Goal: Find specific page/section: Find specific page/section

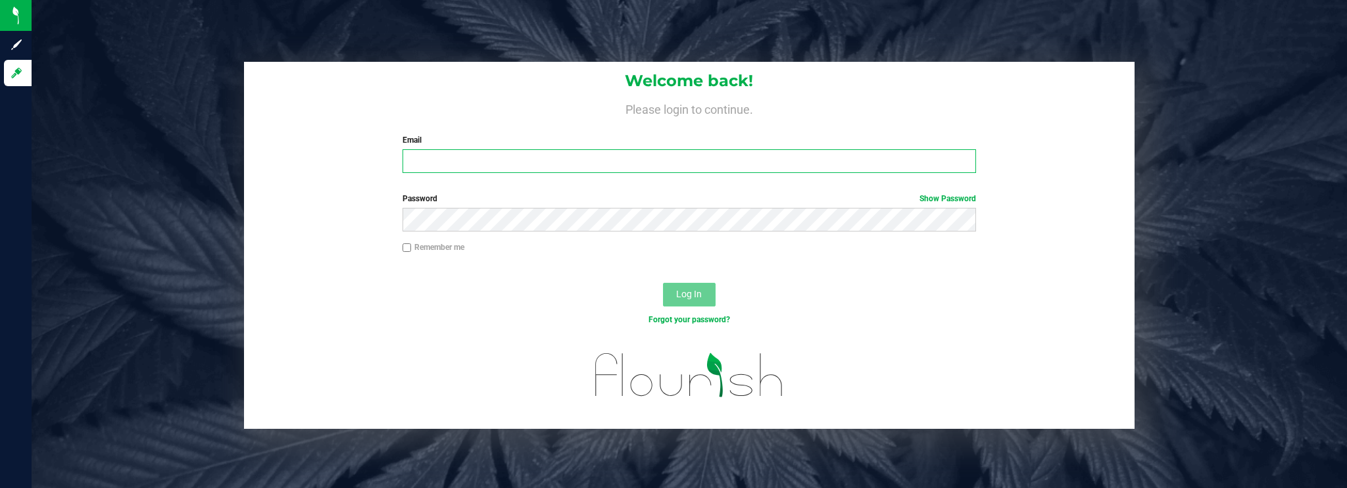
type input "[EMAIL_ADDRESS][DOMAIN_NAME]"
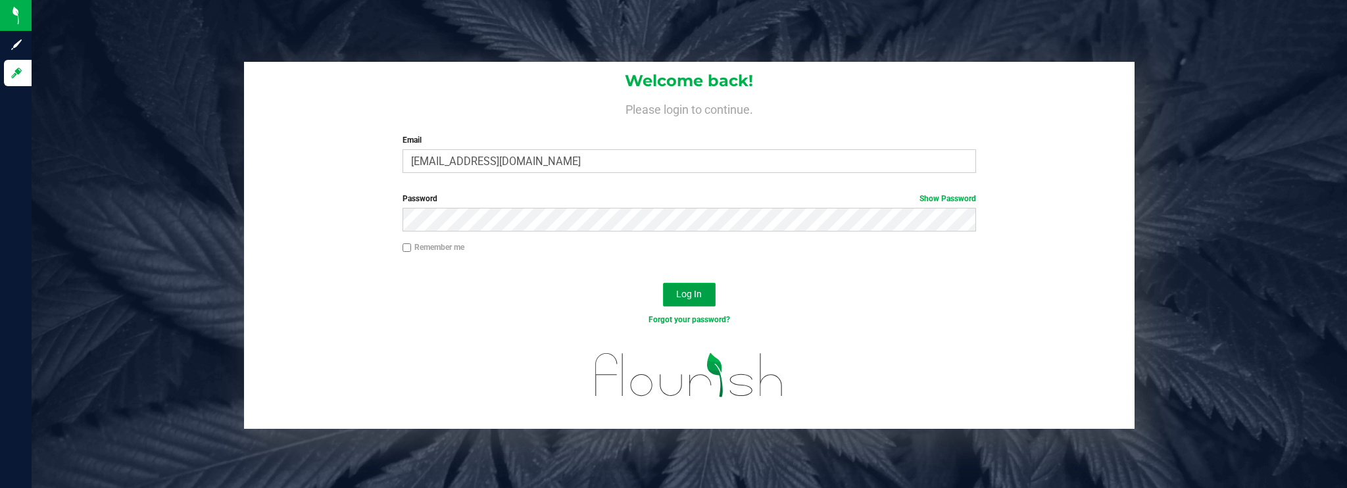
click at [689, 289] on span "Log In" at bounding box center [689, 294] width 26 height 11
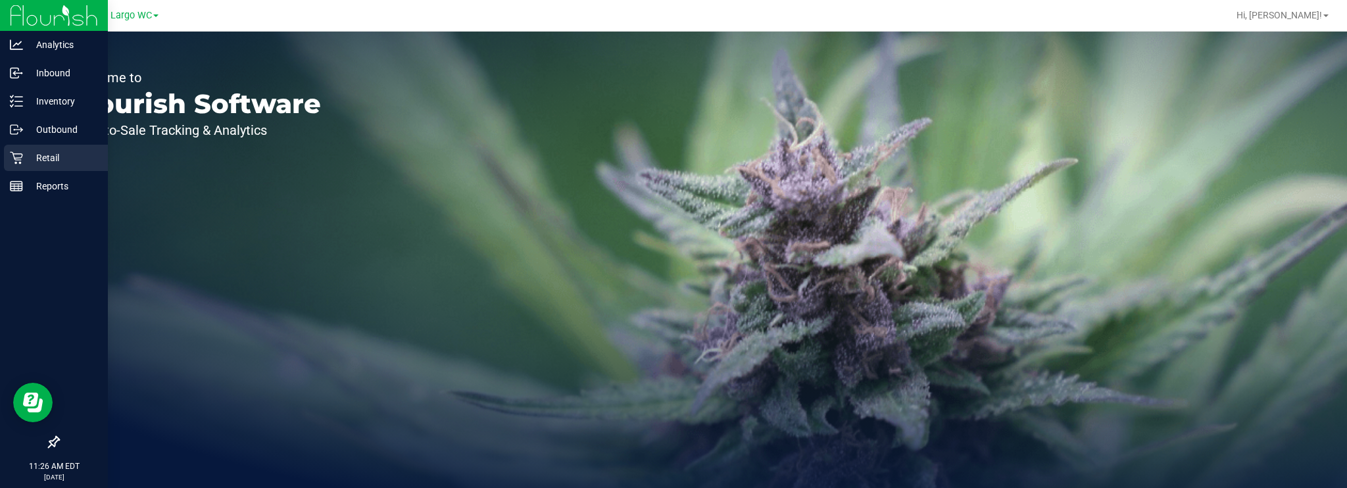
click at [50, 151] on p "Retail" at bounding box center [62, 158] width 79 height 16
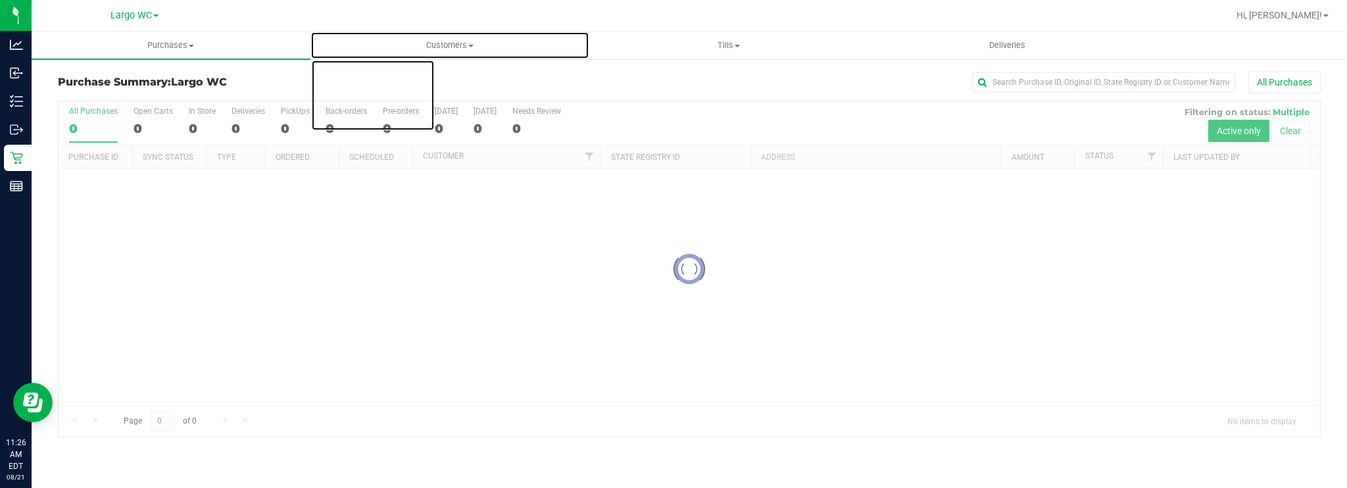
click at [471, 45] on span at bounding box center [470, 46] width 5 height 3
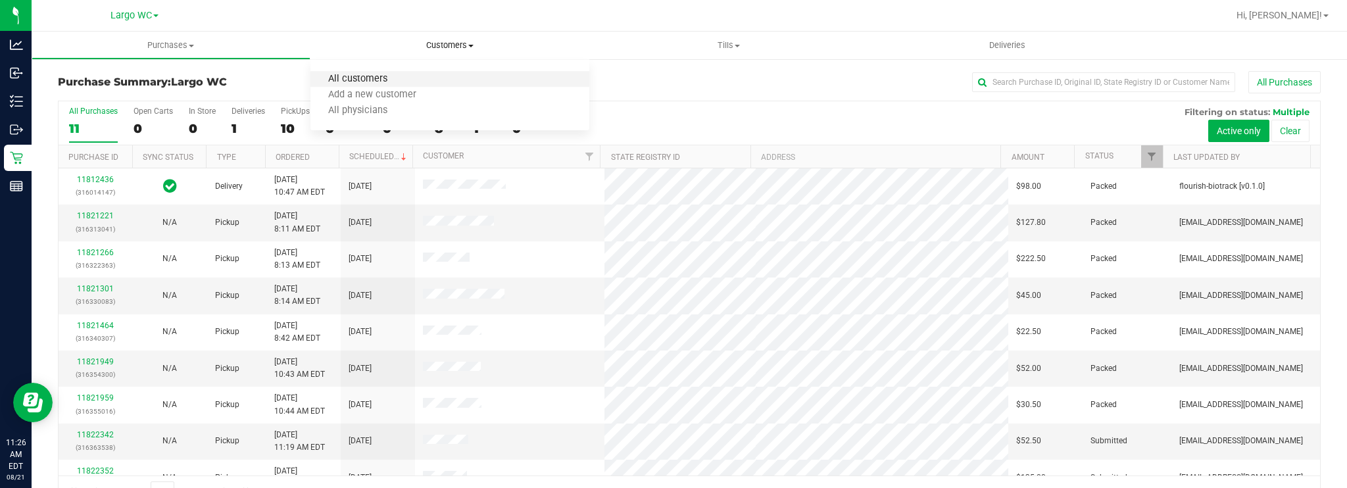
click at [400, 80] on span "All customers" at bounding box center [357, 79] width 95 height 11
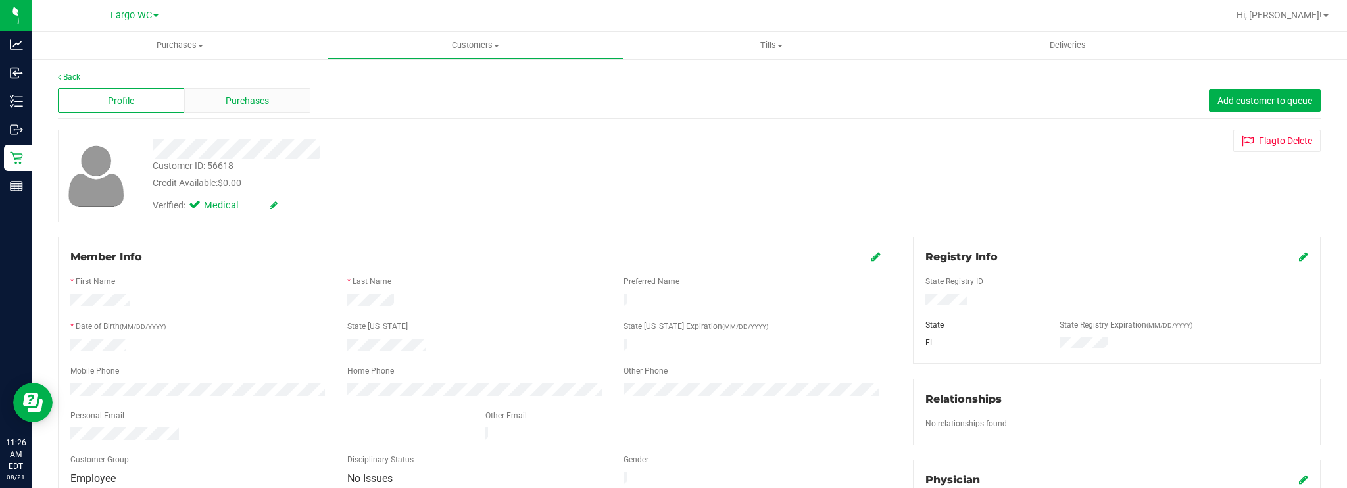
click at [281, 94] on div "Purchases" at bounding box center [247, 100] width 126 height 25
